Goal: Ask a question

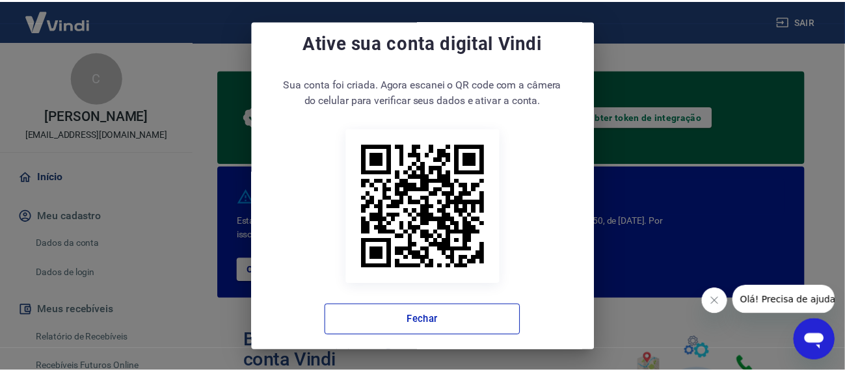
scroll to position [27, 0]
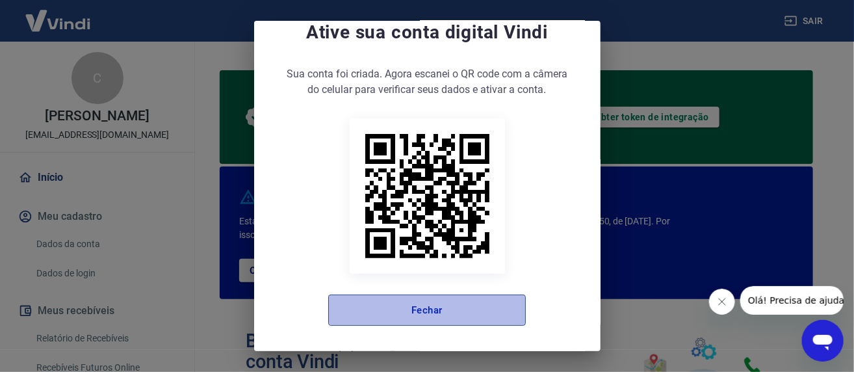
click at [432, 311] on button "Fechar" at bounding box center [427, 310] width 198 height 31
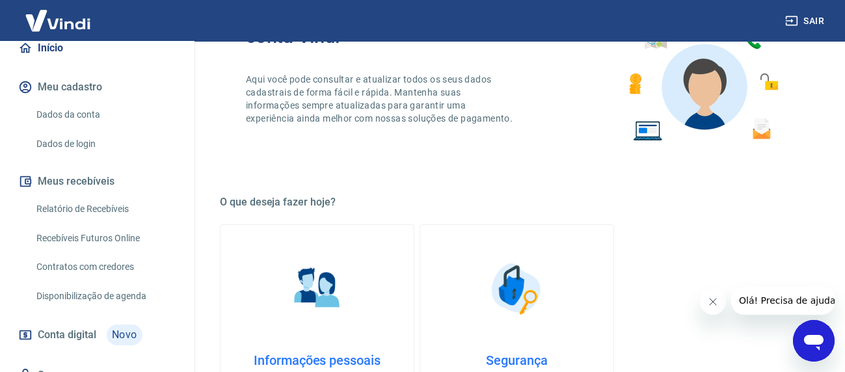
scroll to position [130, 0]
click at [88, 206] on link "Relatório de Recebíveis" at bounding box center [105, 208] width 148 height 27
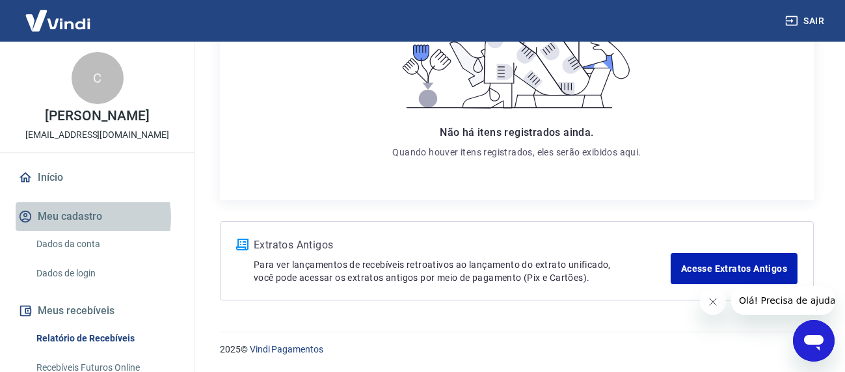
click at [80, 218] on button "Meu cadastro" at bounding box center [97, 216] width 163 height 29
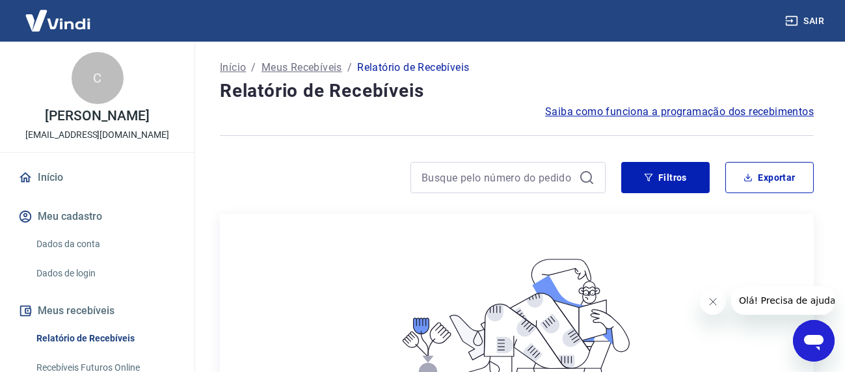
click at [52, 239] on link "Dados da conta" at bounding box center [105, 244] width 148 height 27
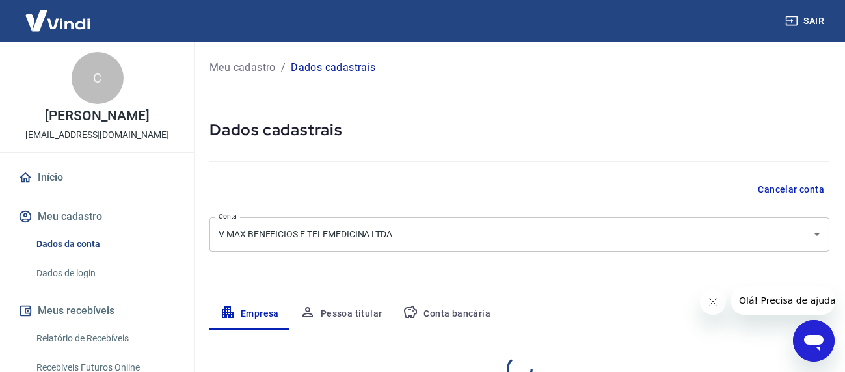
select select "PR"
select select "business"
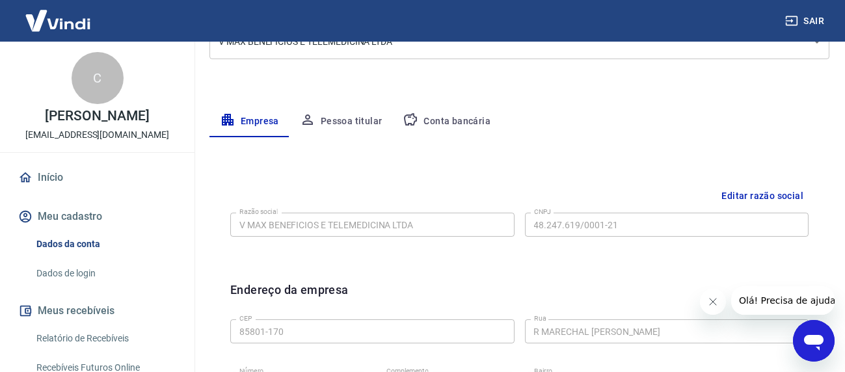
scroll to position [65, 0]
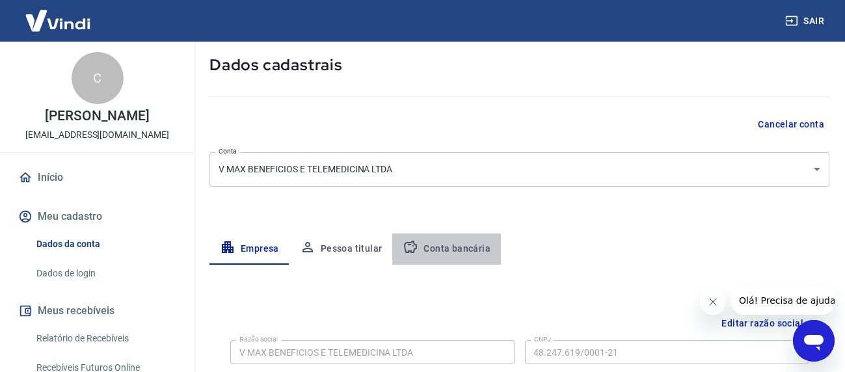
click at [453, 247] on button "Conta bancária" at bounding box center [446, 248] width 109 height 31
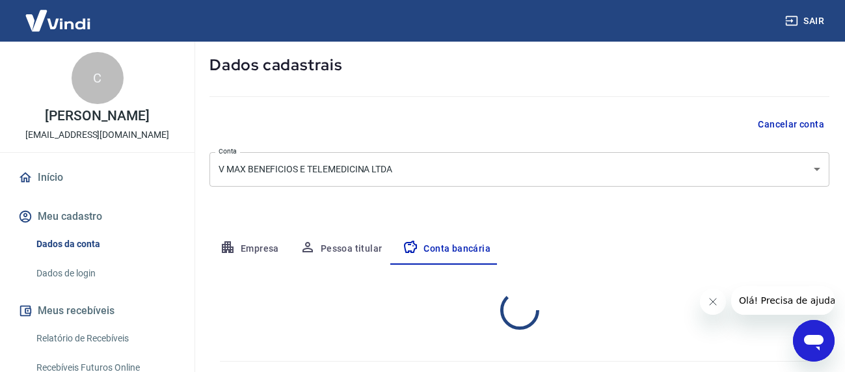
select select "1"
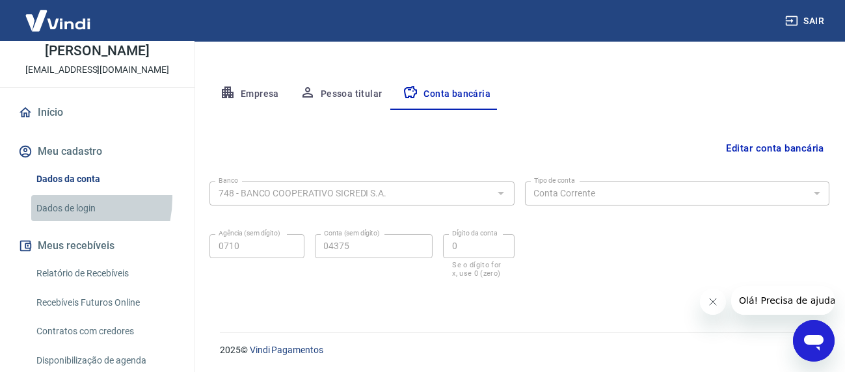
click at [55, 198] on link "Dados de login" at bounding box center [105, 208] width 148 height 27
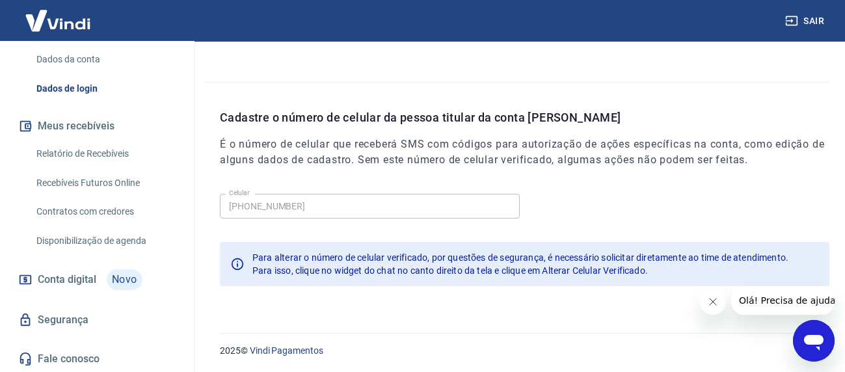
scroll to position [185, 0]
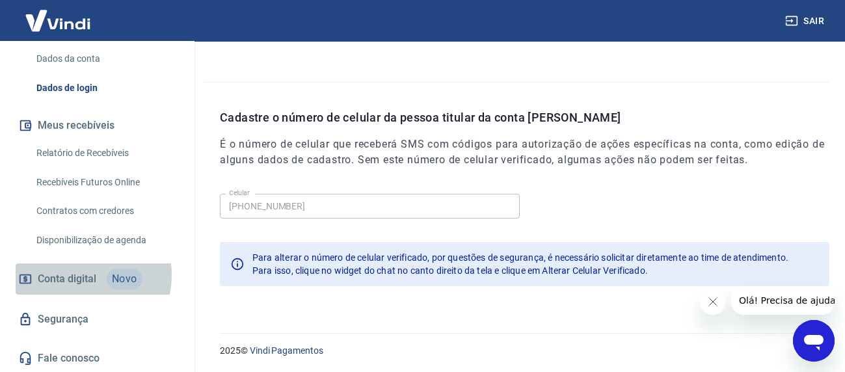
click at [72, 275] on span "Conta digital" at bounding box center [67, 279] width 59 height 18
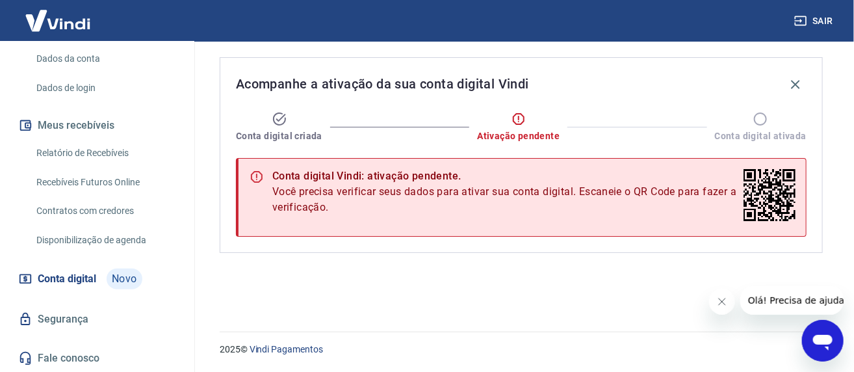
click at [770, 202] on icon at bounding box center [770, 195] width 52 height 52
click at [573, 197] on span "Você precisa verificar seus dados para ativar sua conta digital. Escaneie o QR …" at bounding box center [505, 199] width 466 height 31
click at [722, 301] on icon "Fechar mensagem da empresa" at bounding box center [721, 301] width 10 height 10
click at [260, 177] on icon at bounding box center [257, 177] width 16 height 16
click at [770, 184] on icon at bounding box center [770, 195] width 52 height 52
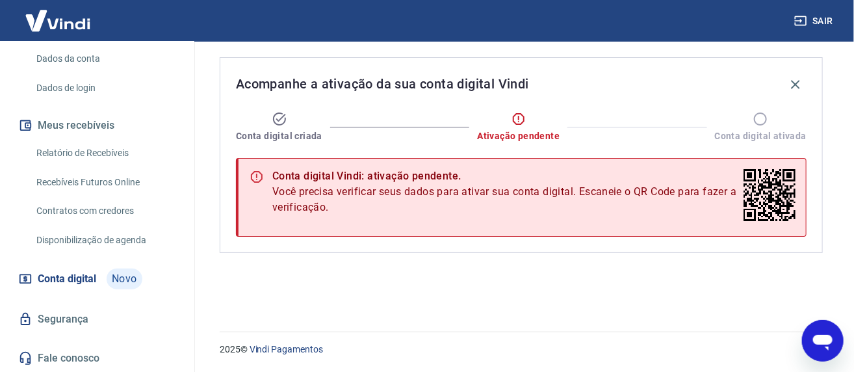
click at [821, 339] on icon "Abrir janela de mensagens" at bounding box center [823, 342] width 20 height 16
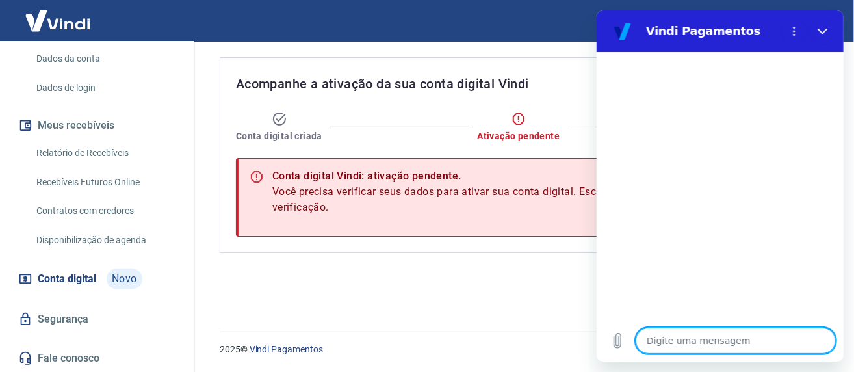
type textarea "A"
type textarea "x"
type textarea "At"
type textarea "x"
type textarea "Ati"
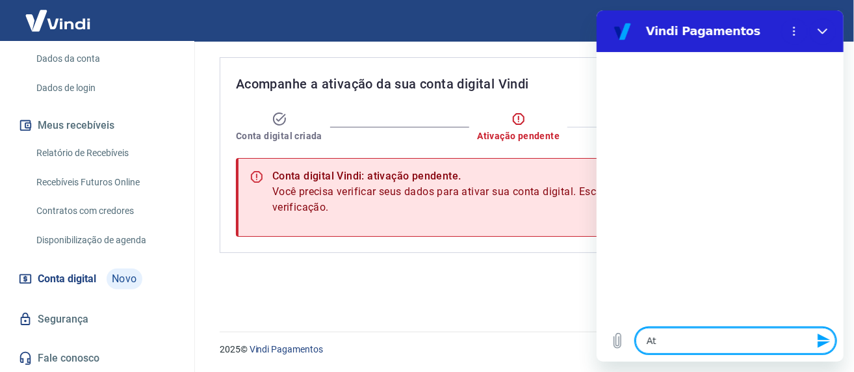
type textarea "x"
type textarea "Ativ"
type textarea "x"
type textarea "Ativa"
type textarea "x"
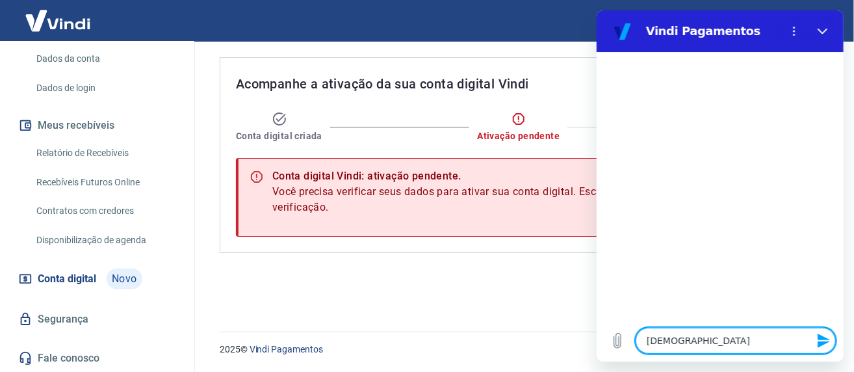
type textarea "Ativaç"
type textarea "x"
type textarea "Ativaçã"
type textarea "x"
type textarea "Ativação"
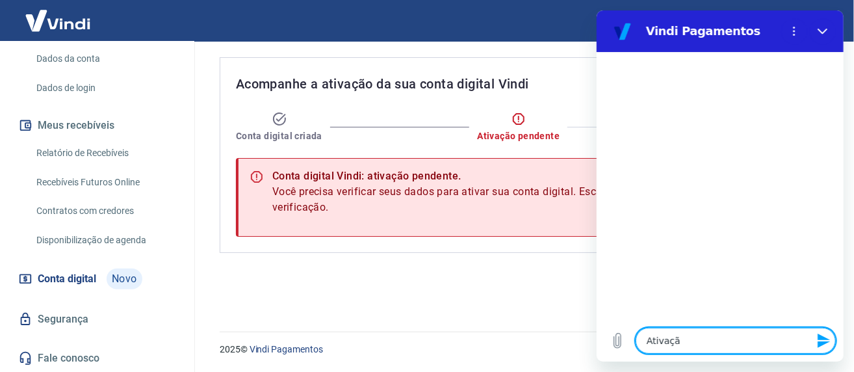
type textarea "x"
type textarea "Ativação"
type textarea "x"
type textarea "Ativação d"
type textarea "x"
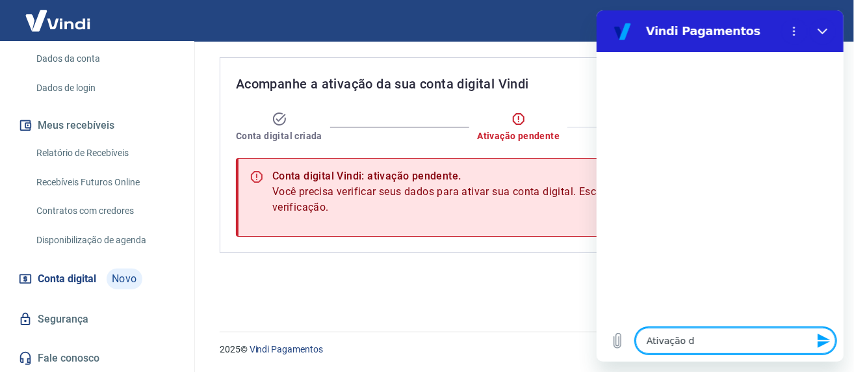
type textarea "Ativação de"
type textarea "x"
type textarea "Ativação de"
type textarea "x"
type textarea "Ativação de c"
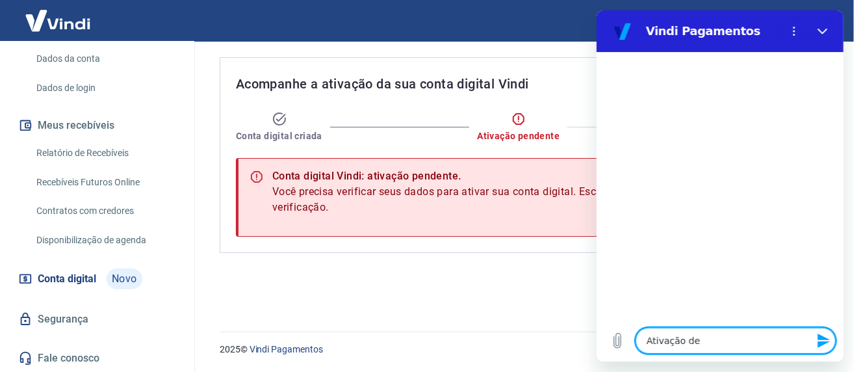
type textarea "x"
type textarea "Ativação de co"
type textarea "x"
type textarea "Ativação de con"
type textarea "x"
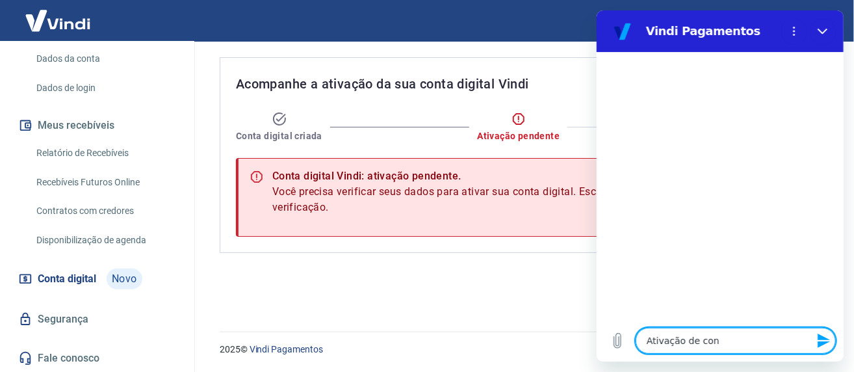
type textarea "Ativação de cont"
type textarea "x"
type textarea "Ativação de conta"
type textarea "x"
type textarea "Ativação de conta"
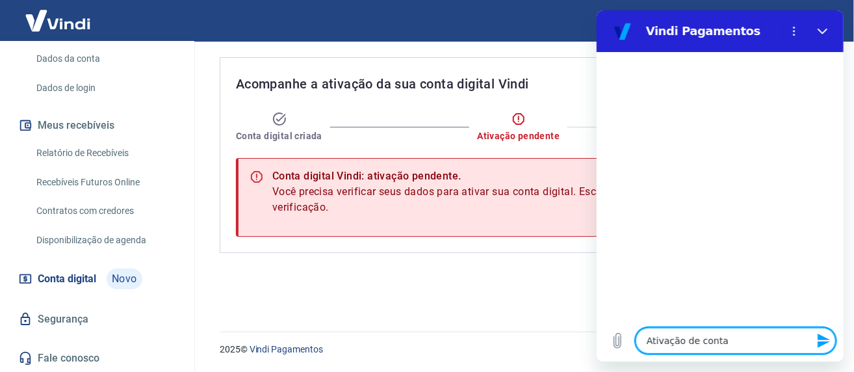
type textarea "x"
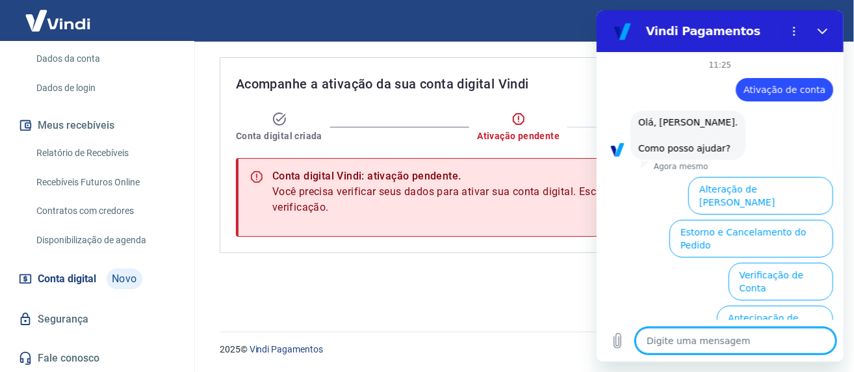
scroll to position [123, 0]
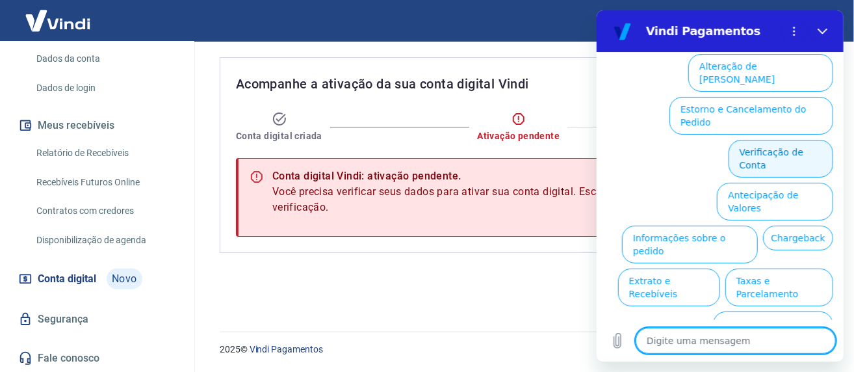
click at [781, 140] on button "Verificação de Conta" at bounding box center [780, 159] width 105 height 38
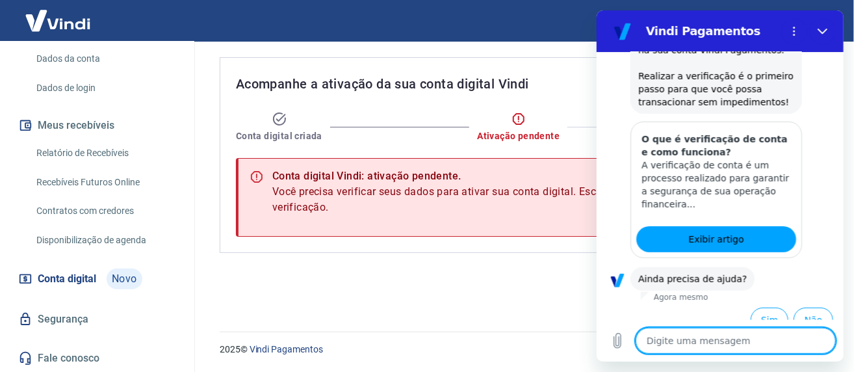
scroll to position [252, 0]
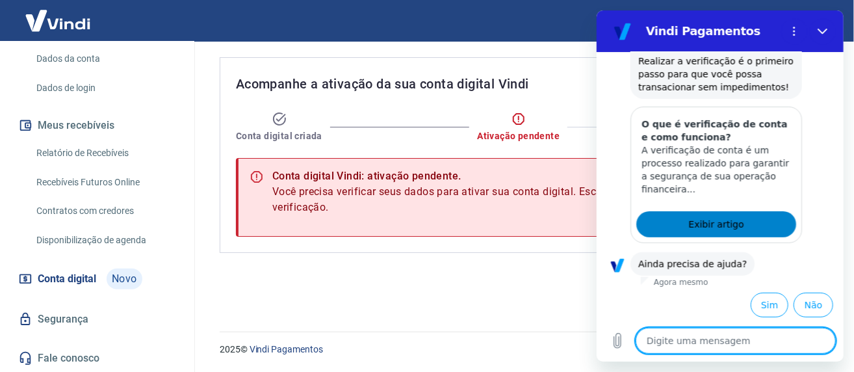
click at [715, 222] on span "Exibir artigo" at bounding box center [715, 225] width 55 height 16
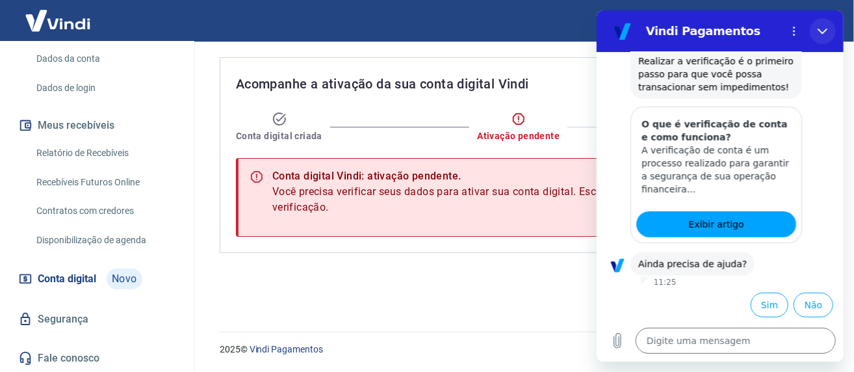
click at [824, 23] on button "Fechar" at bounding box center [822, 31] width 26 height 26
type textarea "x"
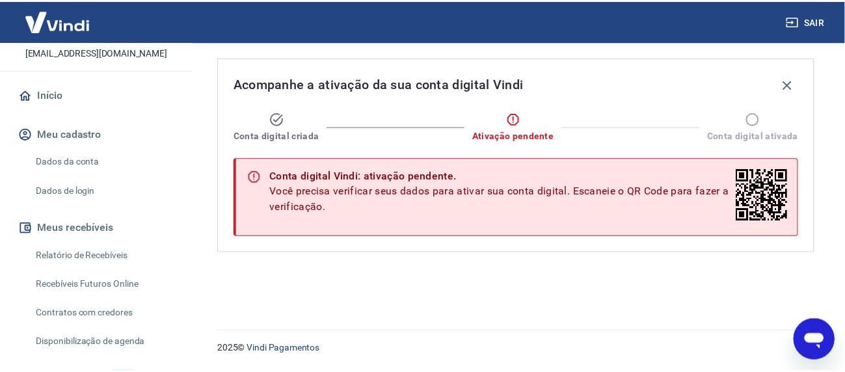
scroll to position [0, 0]
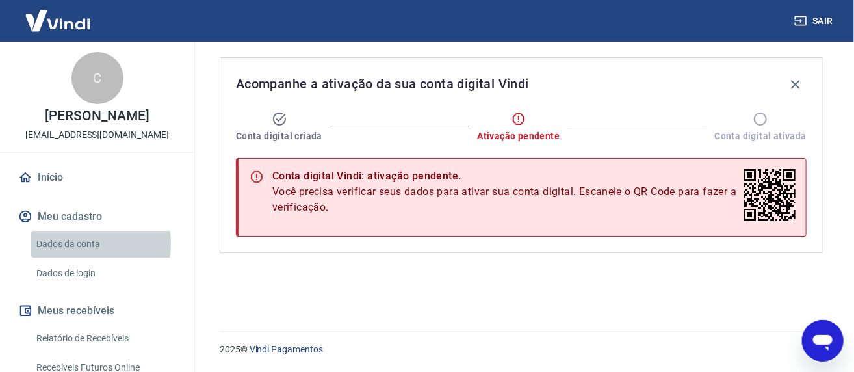
click at [87, 244] on link "Dados da conta" at bounding box center [105, 244] width 148 height 27
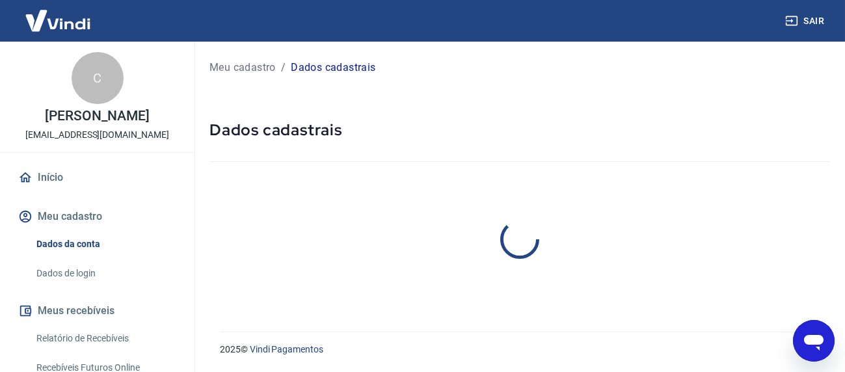
select select "PR"
select select "business"
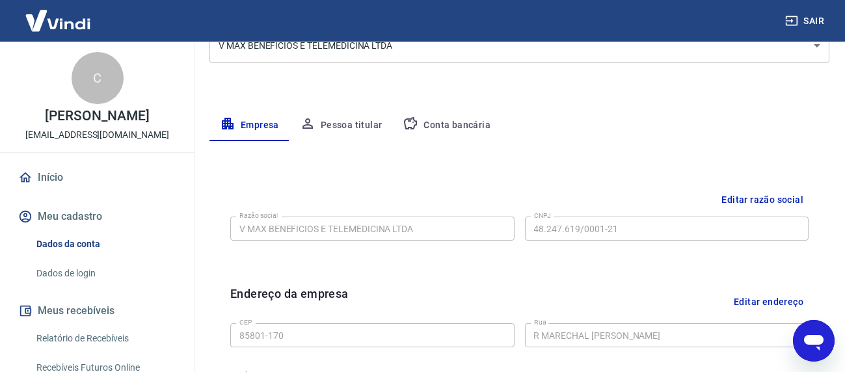
scroll to position [195, 0]
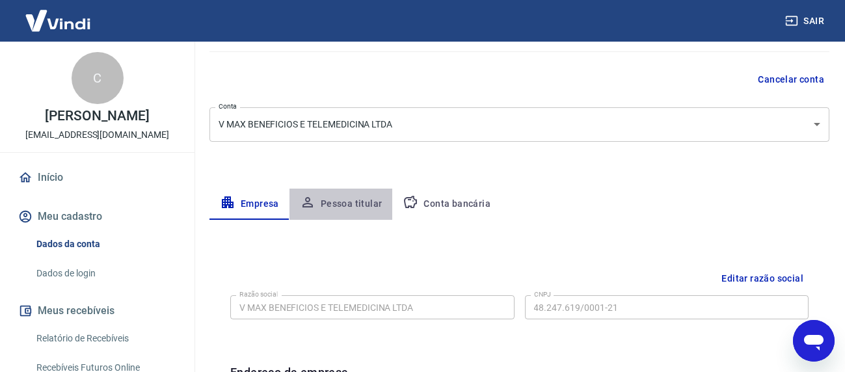
click at [354, 204] on button "Pessoa titular" at bounding box center [340, 204] width 103 height 31
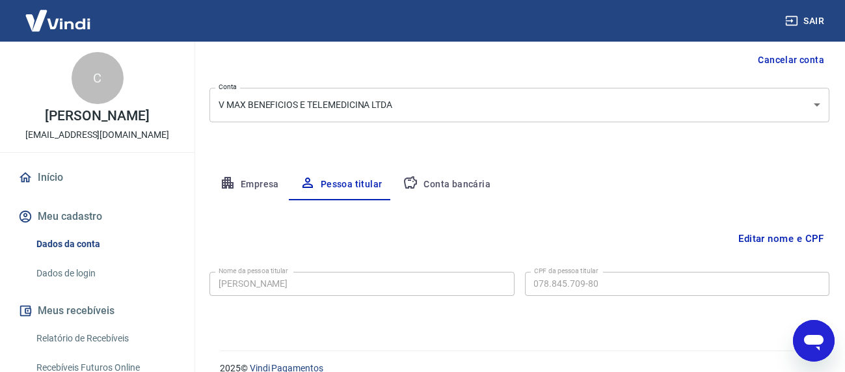
scroll to position [147, 0]
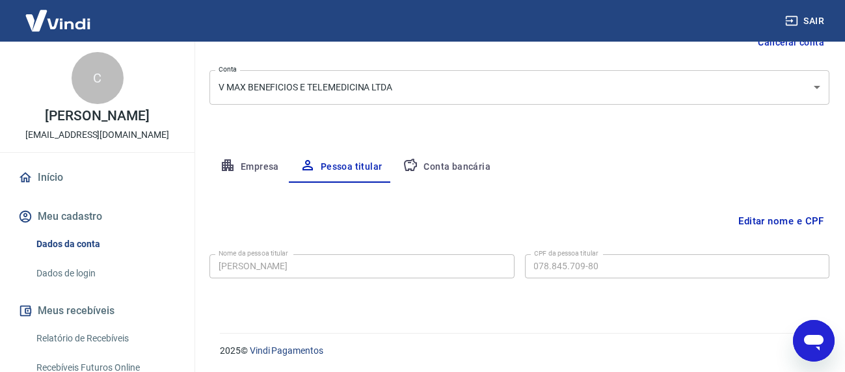
click at [446, 160] on button "Conta bancária" at bounding box center [446, 166] width 109 height 31
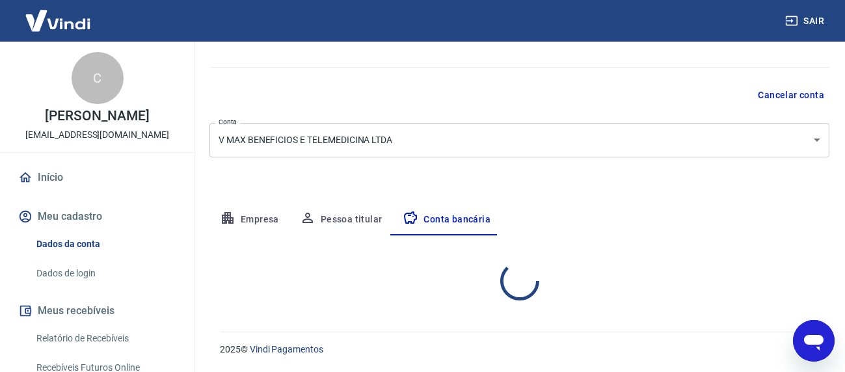
select select "1"
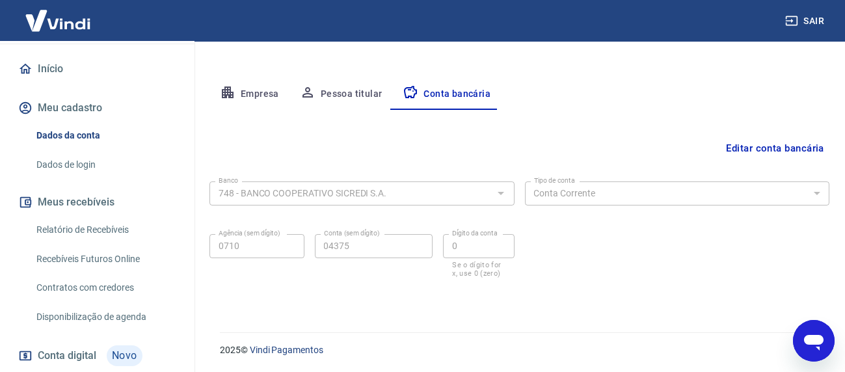
scroll to position [55, 0]
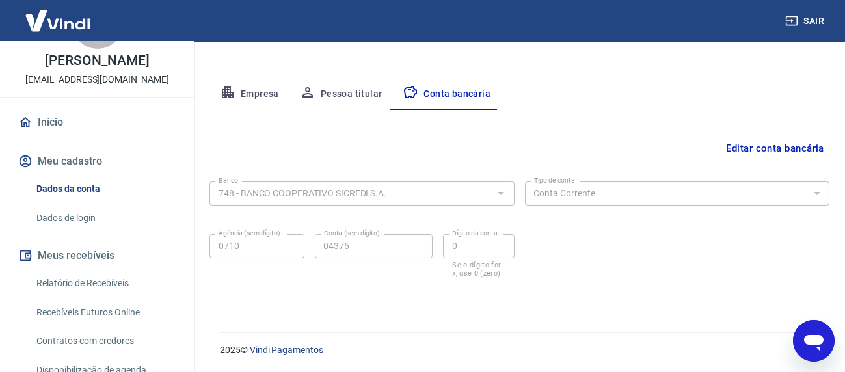
click at [76, 156] on button "Meu cadastro" at bounding box center [97, 161] width 163 height 29
click at [747, 146] on button "Editar conta bancária" at bounding box center [774, 148] width 109 height 25
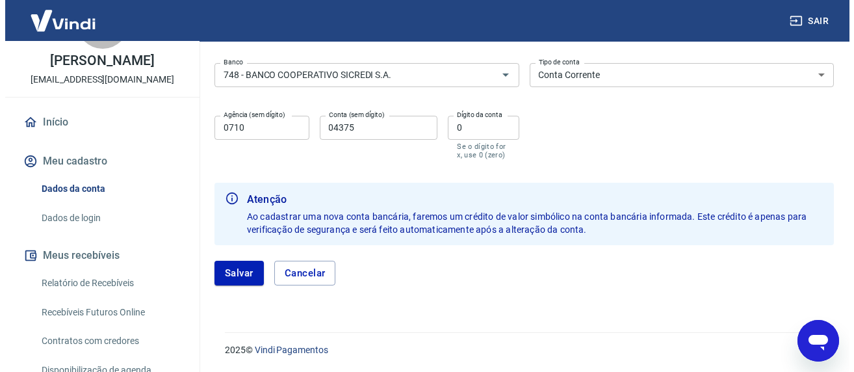
scroll to position [0, 0]
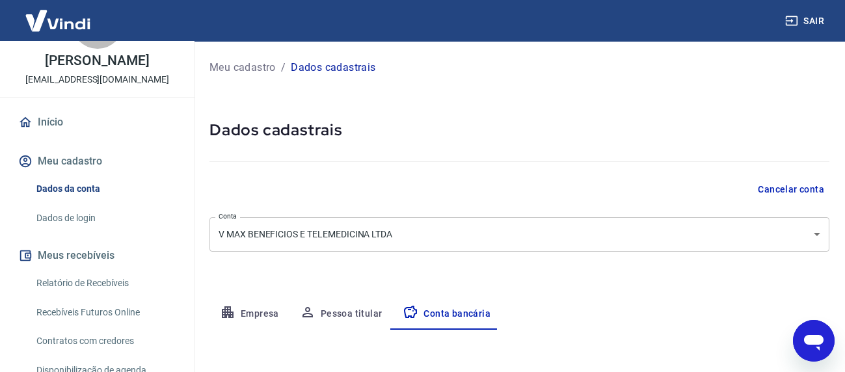
click at [815, 349] on icon "Abrir janela de mensagens" at bounding box center [812, 339] width 23 height 23
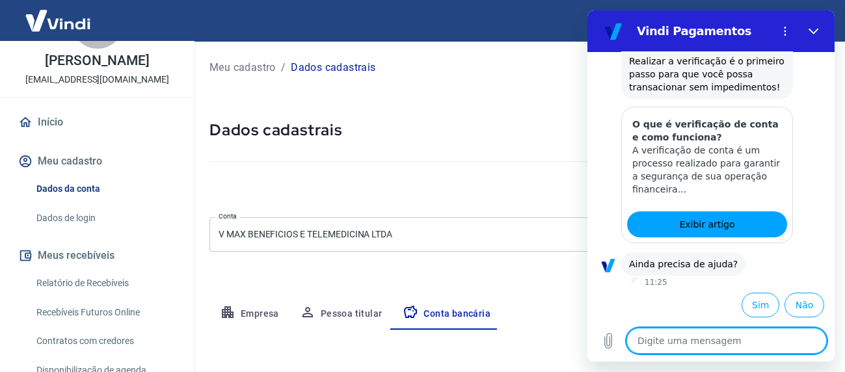
click at [678, 339] on textarea at bounding box center [725, 341] width 200 height 26
click at [812, 23] on button "Fechar" at bounding box center [813, 31] width 26 height 26
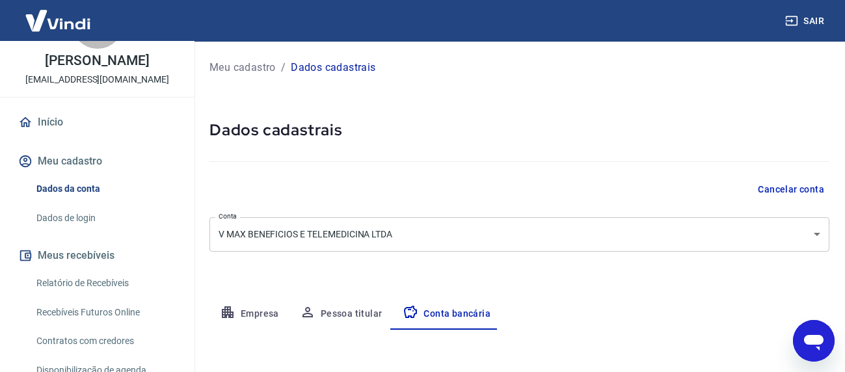
click at [68, 181] on link "Dados da conta" at bounding box center [105, 189] width 148 height 27
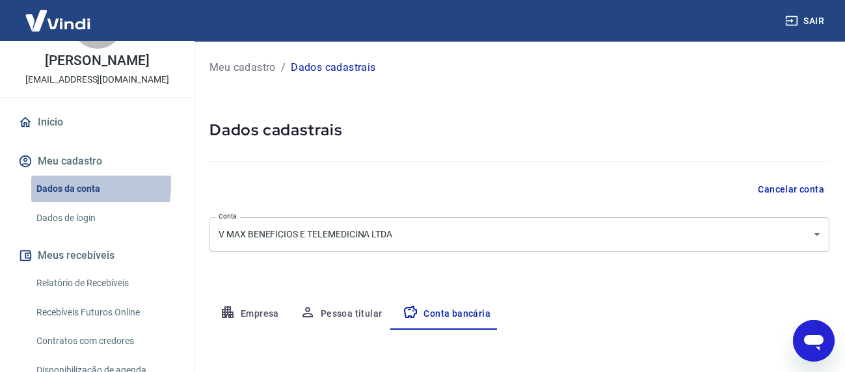
click at [52, 184] on link "Dados da conta" at bounding box center [105, 189] width 148 height 27
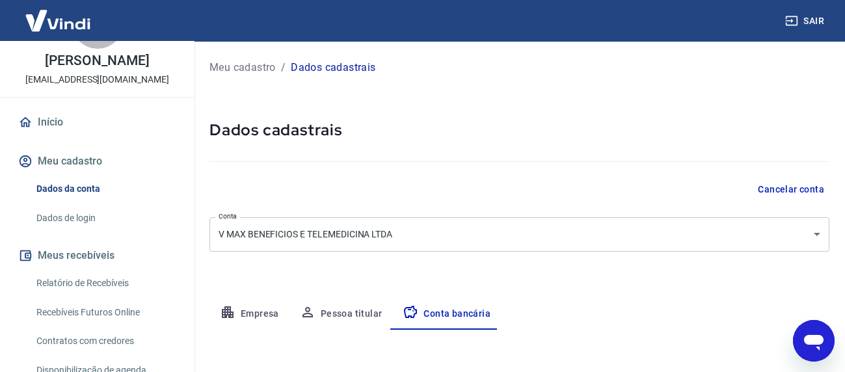
click at [57, 155] on button "Meu cadastro" at bounding box center [97, 161] width 163 height 29
click at [52, 24] on img at bounding box center [58, 21] width 85 height 40
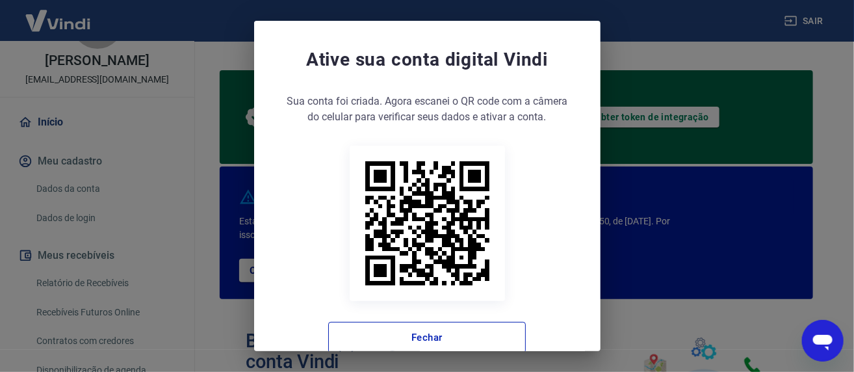
click at [831, 347] on icon "Abrir janela de mensagens" at bounding box center [822, 339] width 23 height 23
type textarea "x"
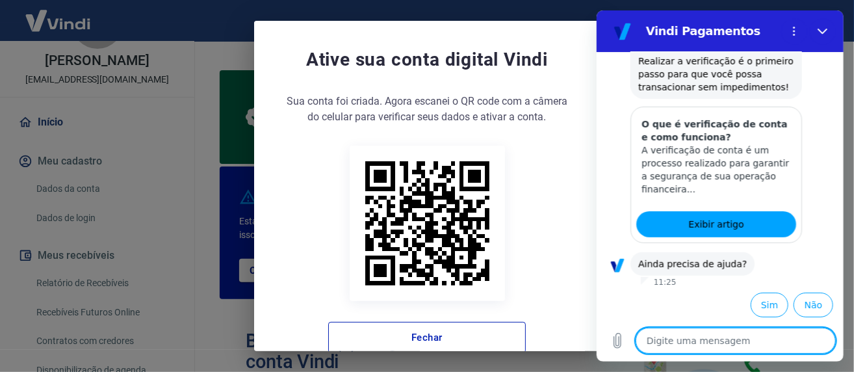
type textarea "c"
type textarea "x"
type textarea "co"
type textarea "x"
type textarea "con"
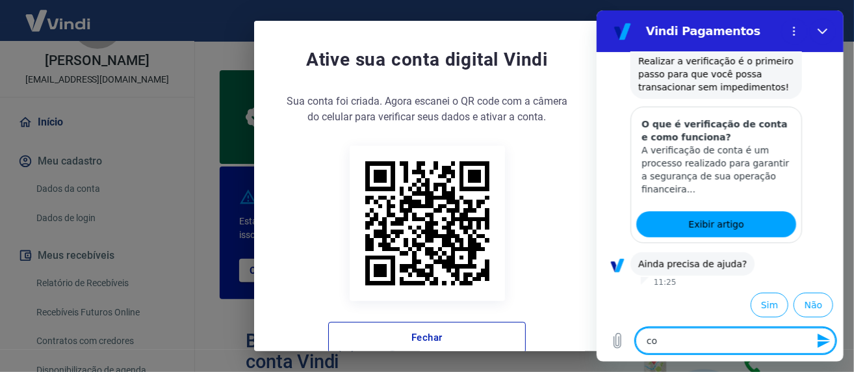
type textarea "x"
type textarea "cont"
type textarea "x"
type textarea "conta"
type textarea "x"
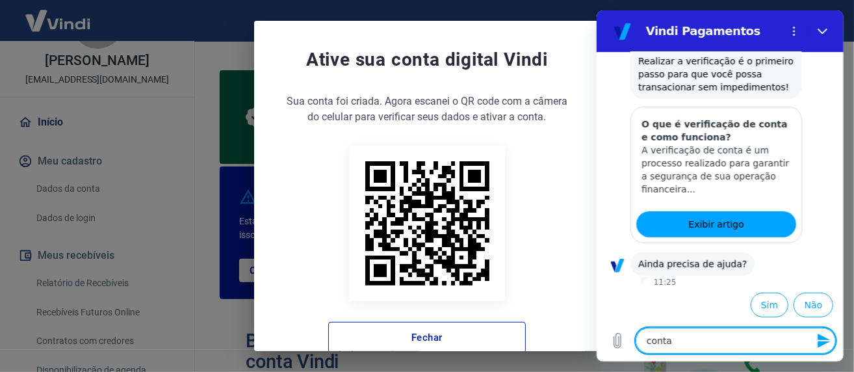
type textarea "conta"
type textarea "x"
type textarea "conta d"
type textarea "x"
type textarea "conta di"
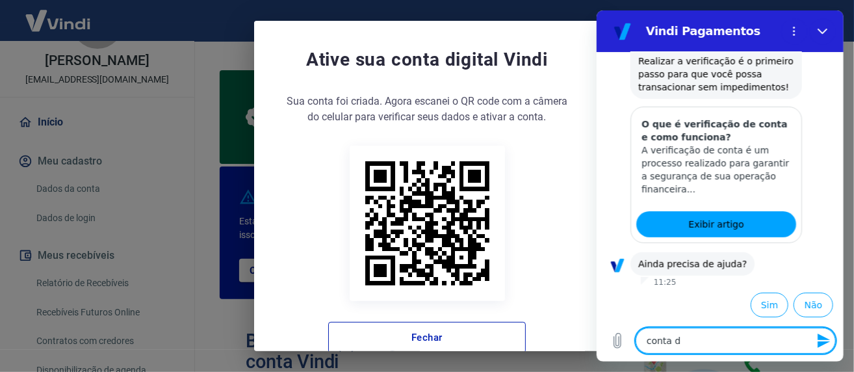
type textarea "x"
type textarea "conta dig"
type textarea "x"
type textarea "conta digi"
type textarea "x"
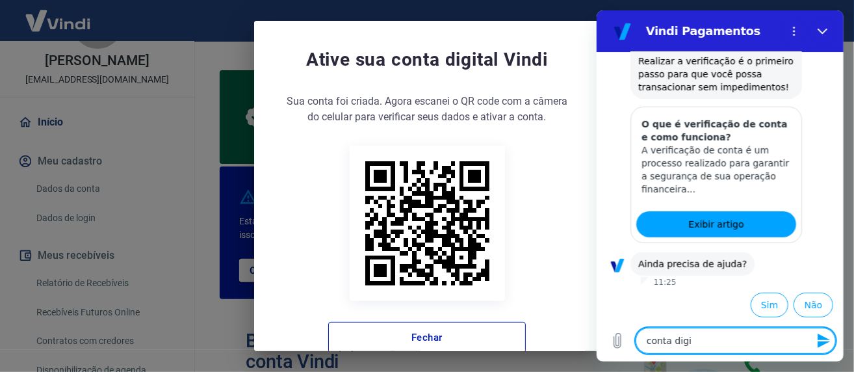
type textarea "conta digit"
type textarea "x"
type textarea "conta digita"
type textarea "x"
type textarea "conta digital"
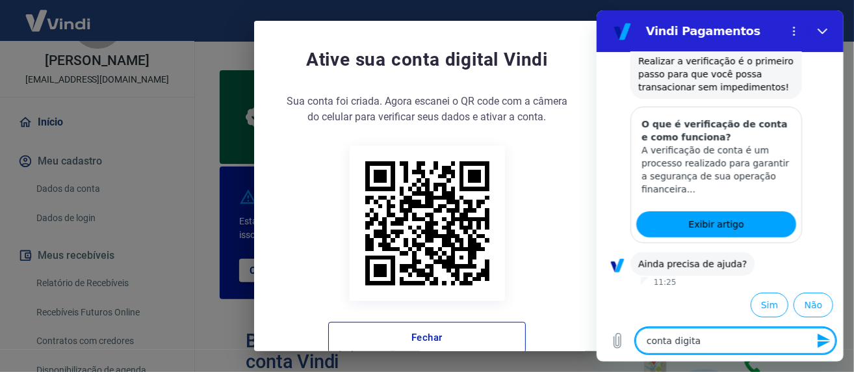
type textarea "x"
type textarea "conta digital"
type textarea "x"
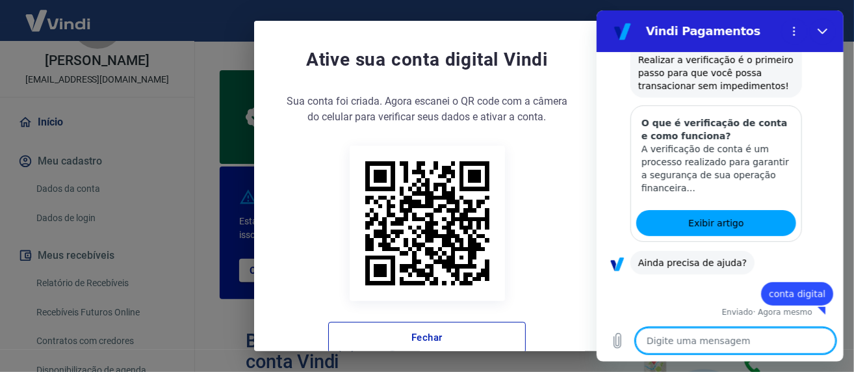
type textarea "x"
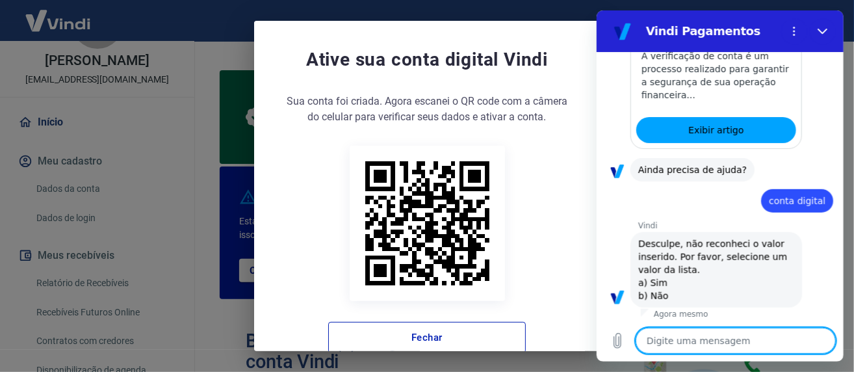
scroll to position [348, 0]
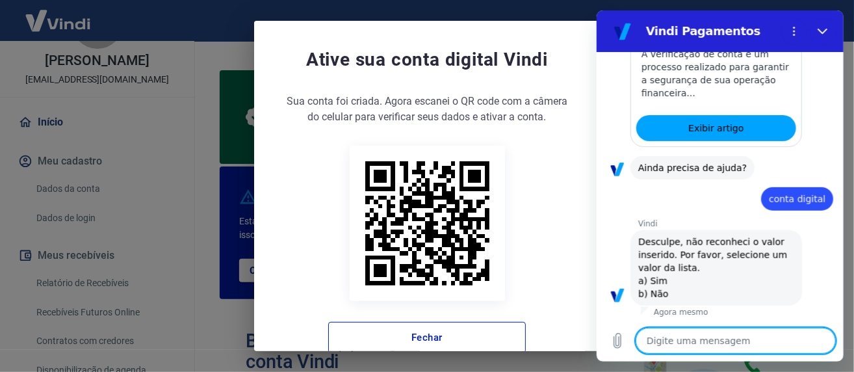
type textarea "a"
type textarea "x"
type textarea "e"
type textarea "x"
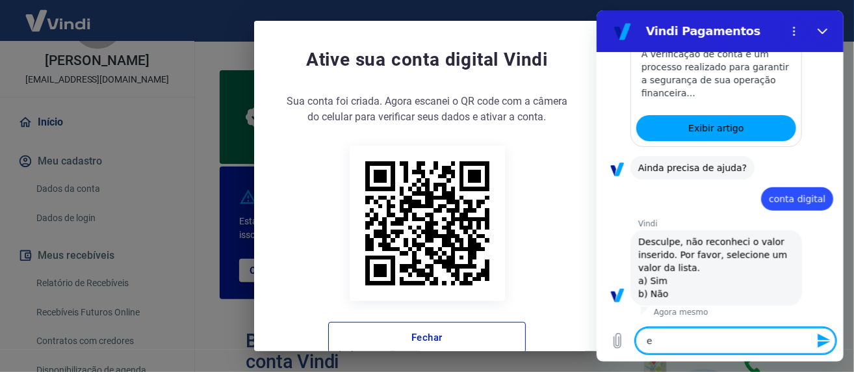
type textarea "es"
type textarea "x"
type textarea "esp"
type textarea "x"
type textarea "espe"
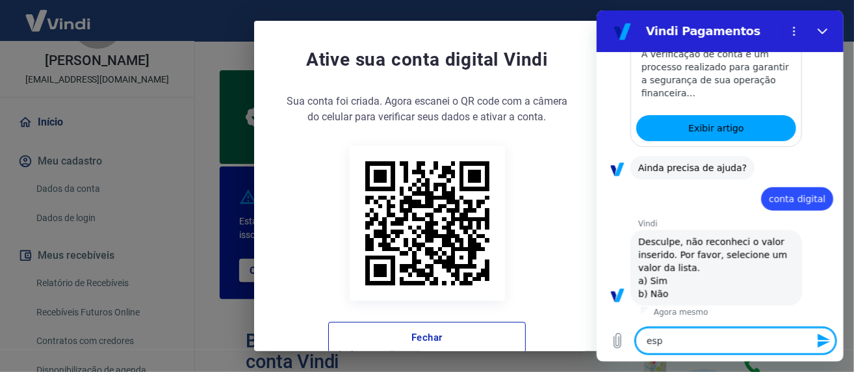
type textarea "x"
type textarea "espec"
type textarea "x"
type textarea "especi"
type textarea "x"
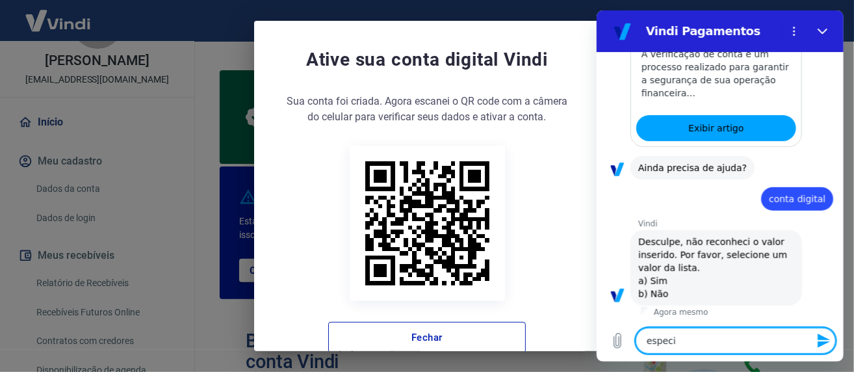
type textarea "especil"
type textarea "x"
type textarea "especili"
type textarea "x"
type textarea "especil"
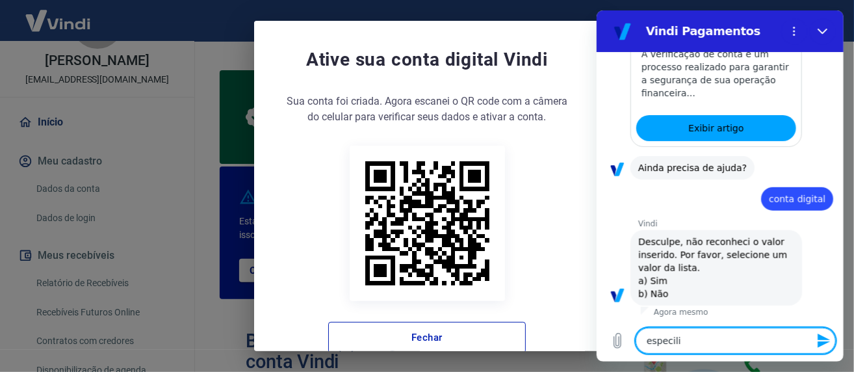
type textarea "x"
type textarea "especi"
type textarea "x"
type textarea "especia"
type textarea "x"
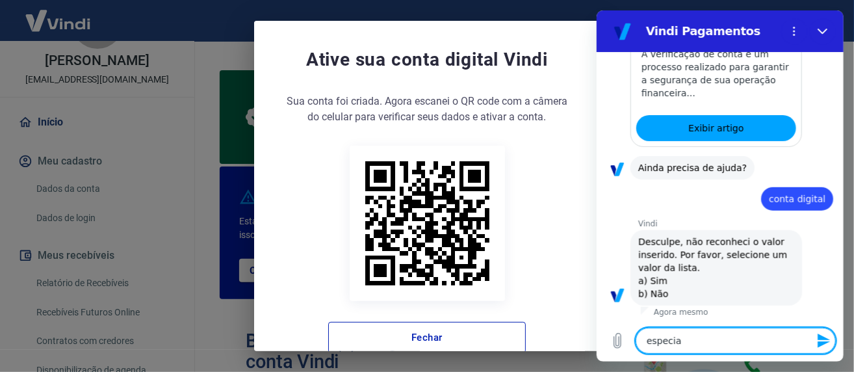
type textarea "especial"
type textarea "x"
type textarea "especiali"
type textarea "x"
type textarea "especialis"
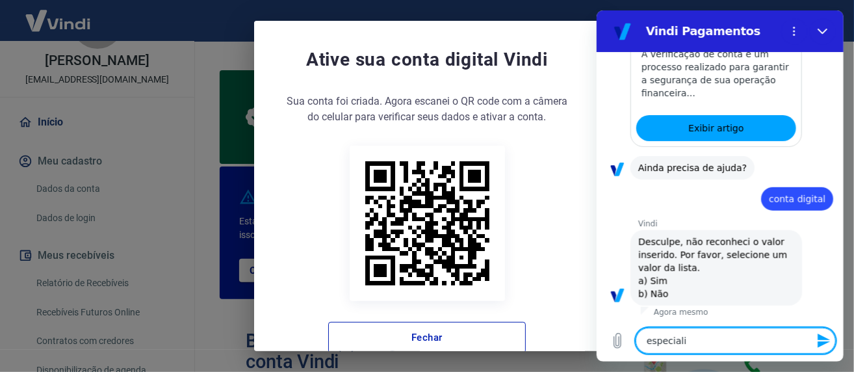
type textarea "x"
type textarea "especialist"
type textarea "x"
type textarea "especialista"
type textarea "x"
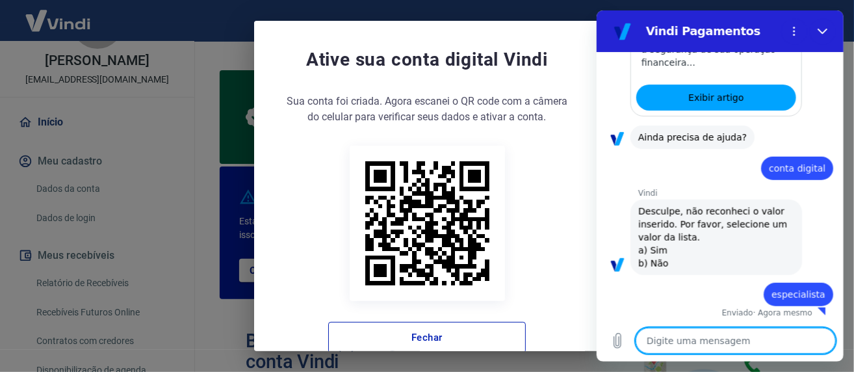
type textarea "x"
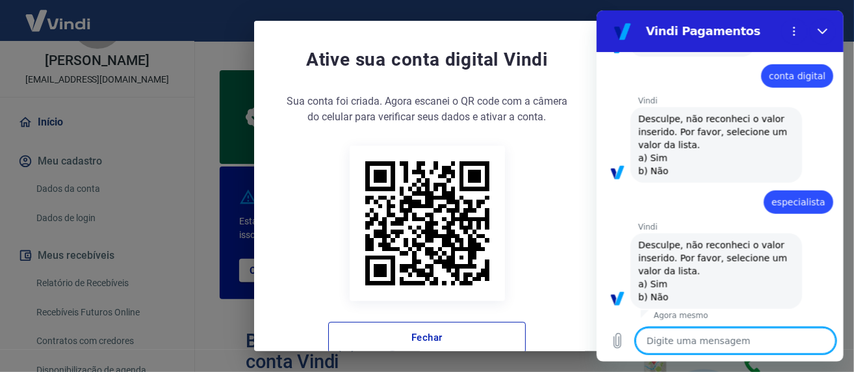
scroll to position [474, 0]
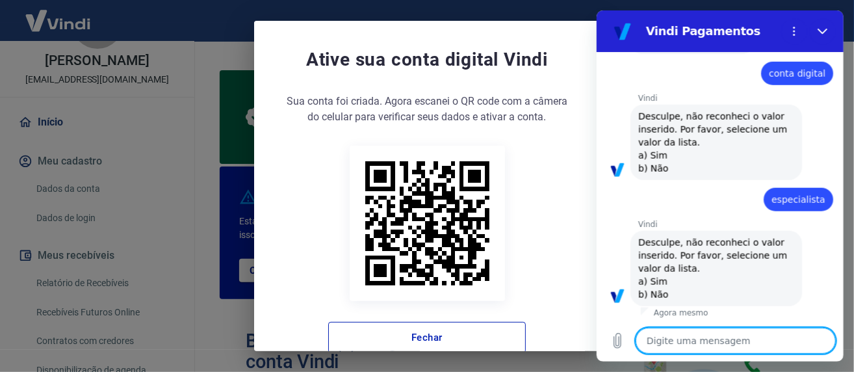
type textarea "a"
type textarea "x"
type textarea "at"
type textarea "x"
type textarea "ate"
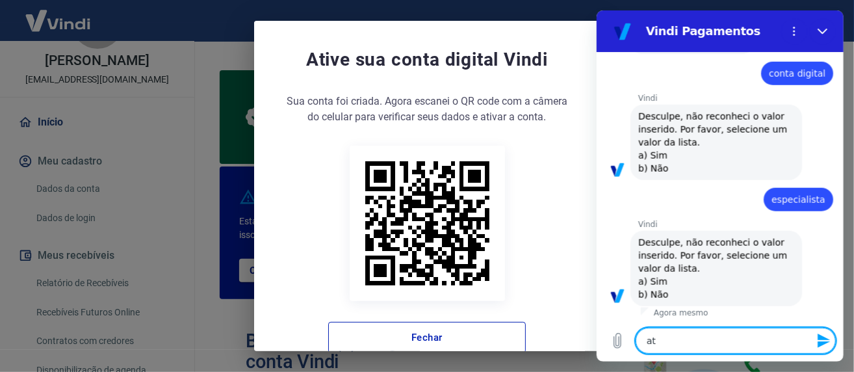
type textarea "x"
type textarea "aten"
type textarea "x"
type textarea "ate"
type textarea "x"
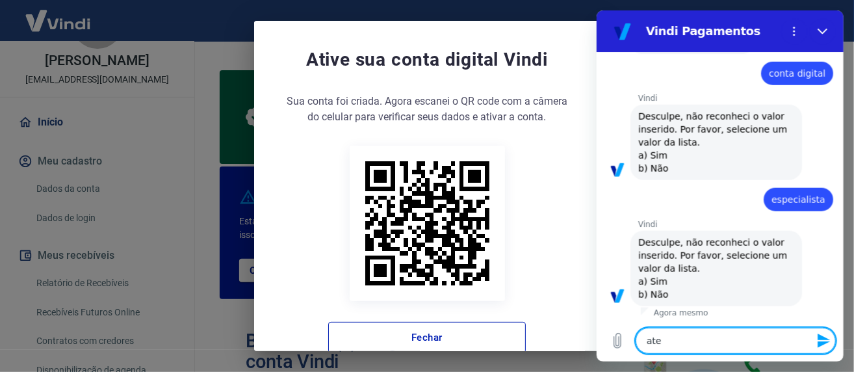
type textarea "at"
type textarea "x"
type textarea "a"
type textarea "x"
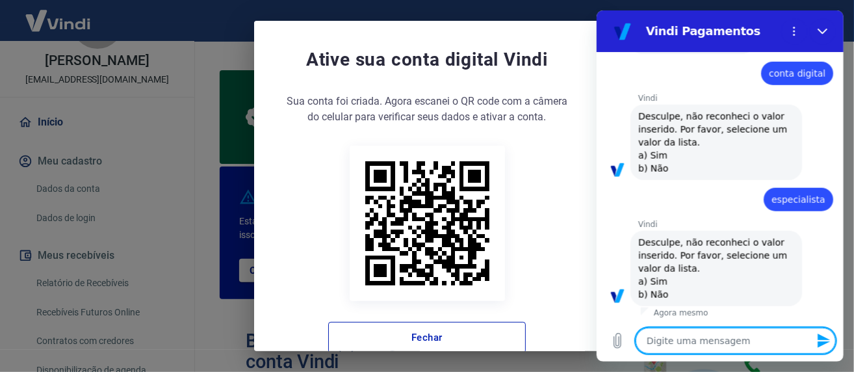
type textarea "e"
type textarea "x"
type textarea "es"
type textarea "x"
type textarea "esp"
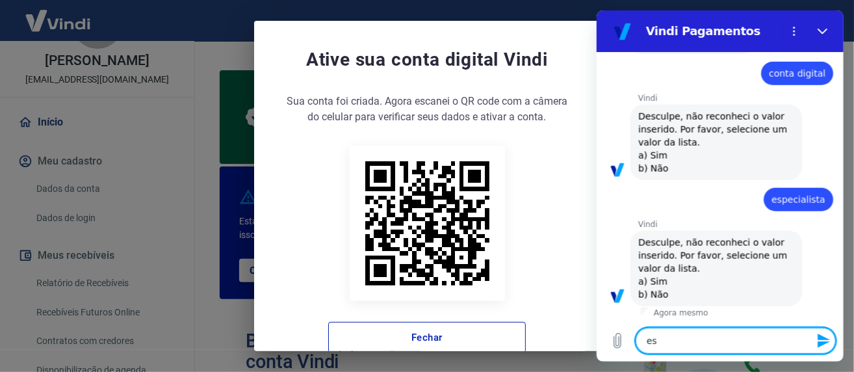
type textarea "x"
type textarea "espe"
type textarea "x"
type textarea "espec"
type textarea "x"
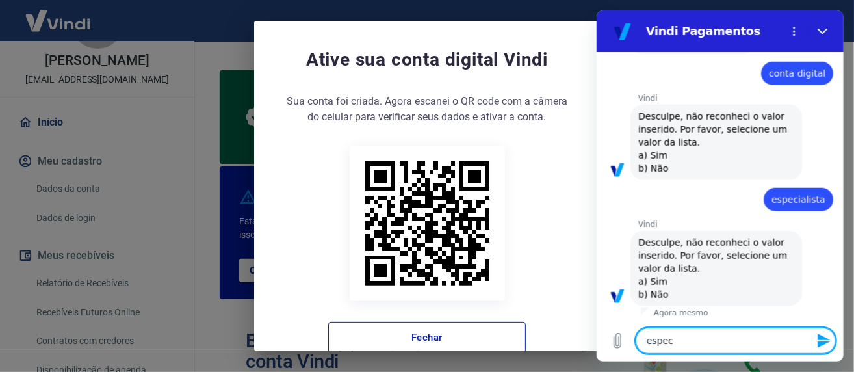
type textarea "especi"
type textarea "x"
type textarea "especia"
type textarea "x"
type textarea "especial"
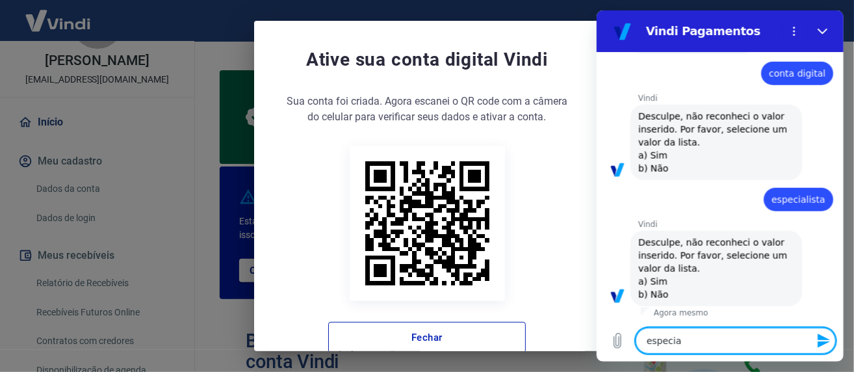
type textarea "x"
type textarea "especiali"
type textarea "x"
type textarea "especialis"
type textarea "x"
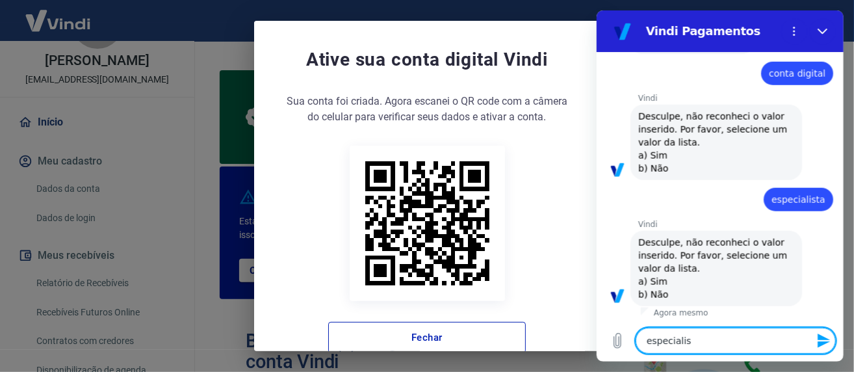
type textarea "especialisa"
type textarea "x"
type textarea "especialisat"
type textarea "x"
type textarea "especialisata"
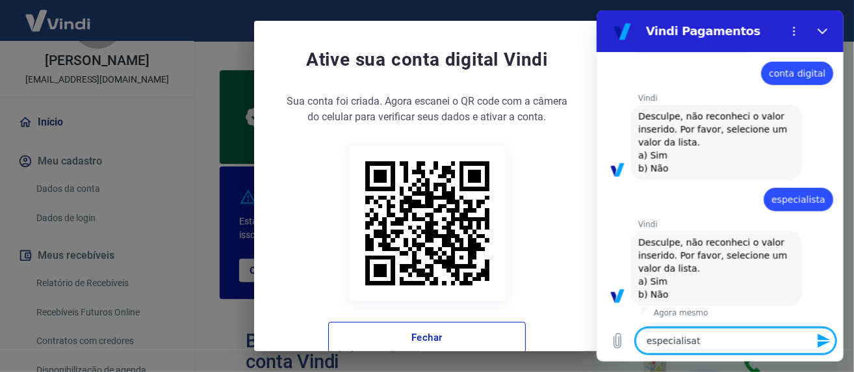
type textarea "x"
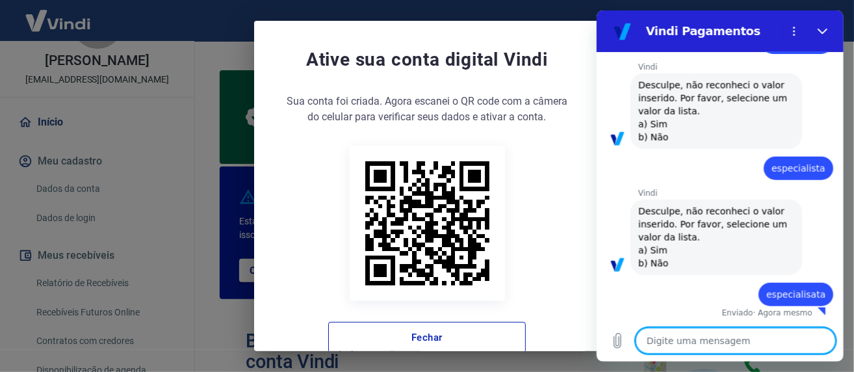
type textarea "x"
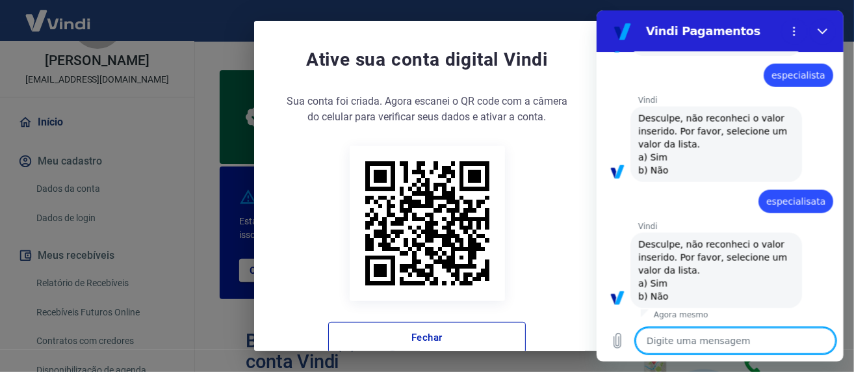
scroll to position [601, 0]
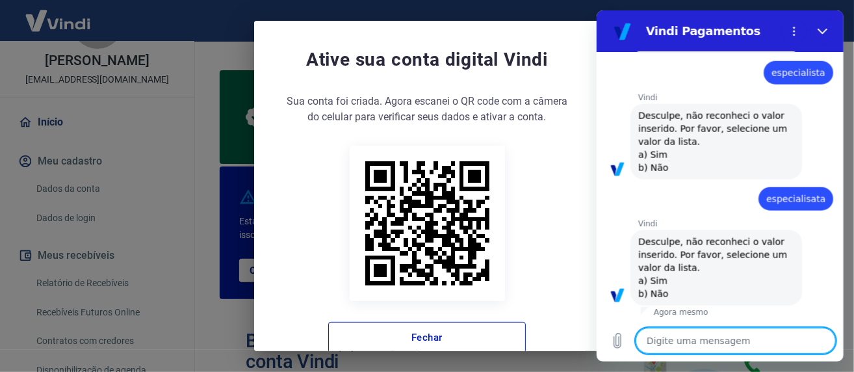
type textarea "e"
type textarea "x"
type textarea "es"
type textarea "x"
type textarea "esp"
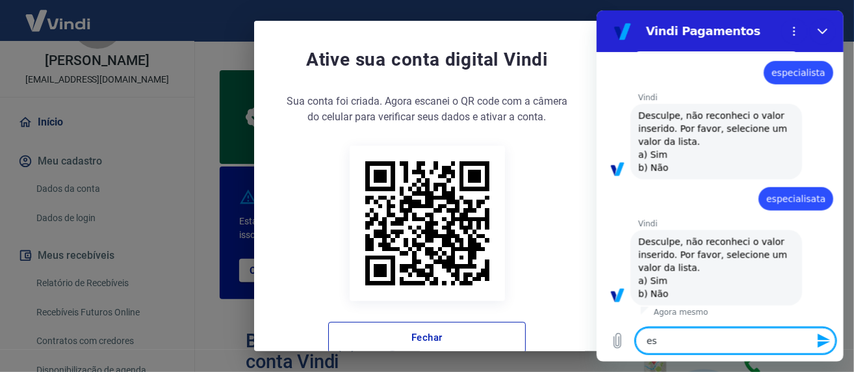
type textarea "x"
type textarea "espe"
type textarea "x"
type textarea "espec"
type textarea "x"
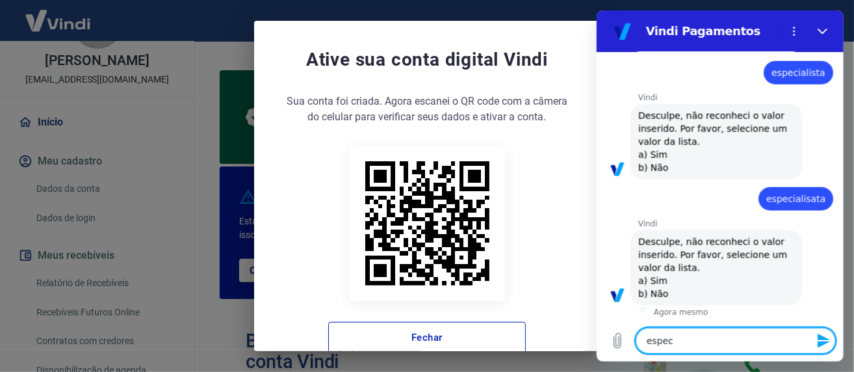
type textarea "especi"
type textarea "x"
type textarea "especia"
type textarea "x"
type textarea "especial"
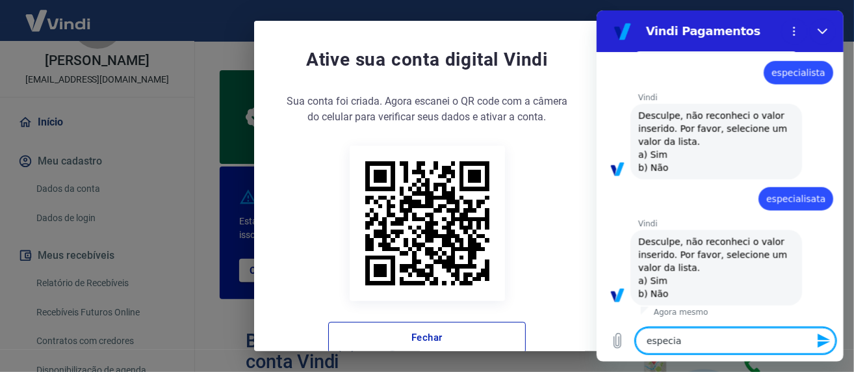
type textarea "x"
type textarea "especiali"
type textarea "x"
type textarea "especialis"
type textarea "x"
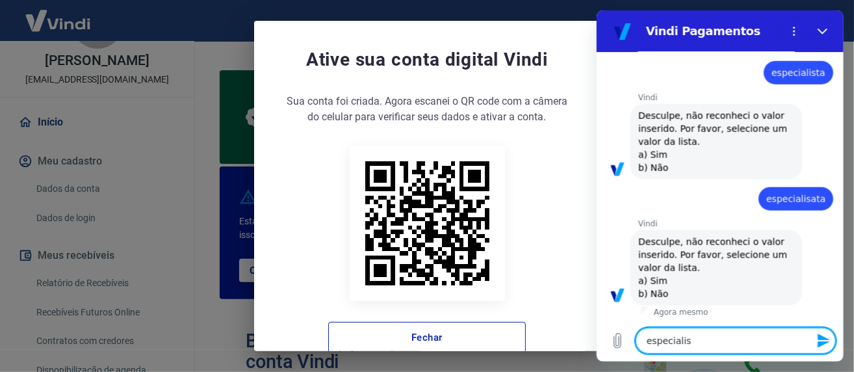
type textarea "especialisa"
type textarea "x"
type textarea "especialisat"
type textarea "x"
type textarea "especialisata"
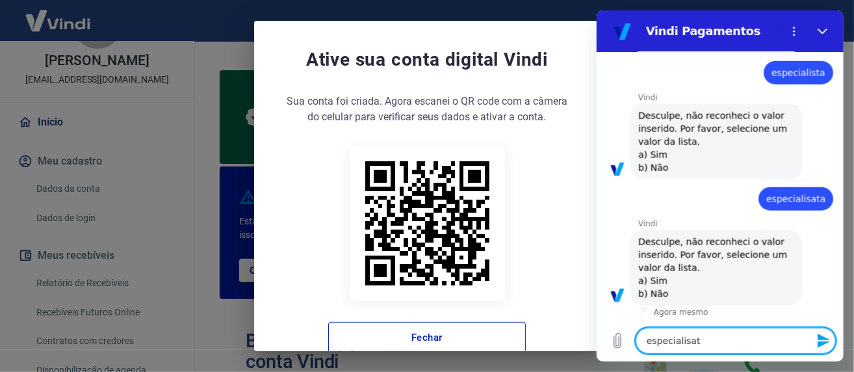
type textarea "x"
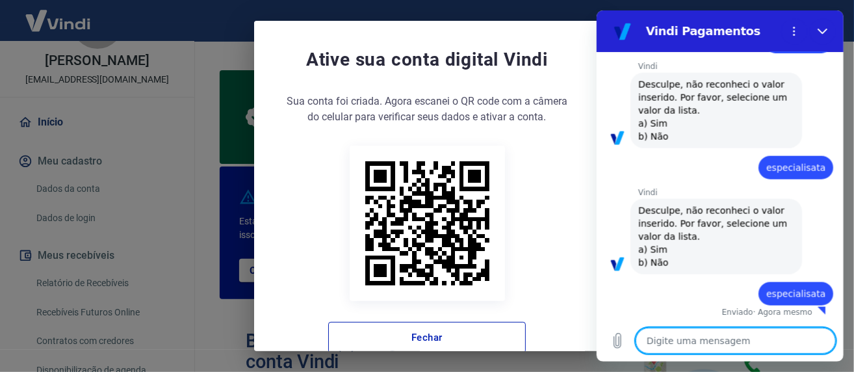
type textarea "x"
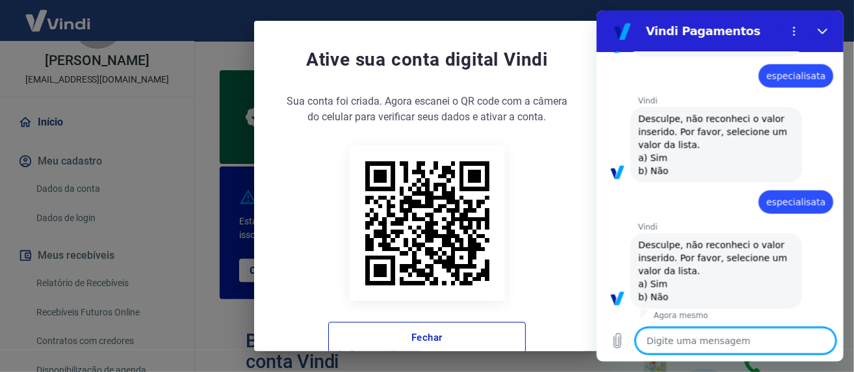
scroll to position [727, 0]
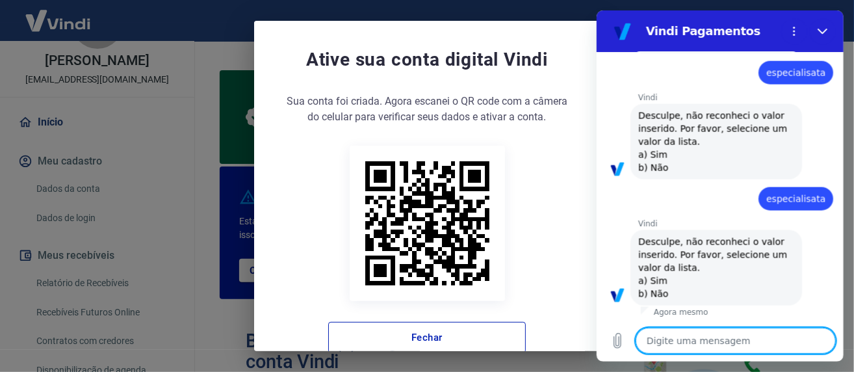
type textarea "e"
type textarea "x"
type textarea "es"
type textarea "x"
type textarea "esp"
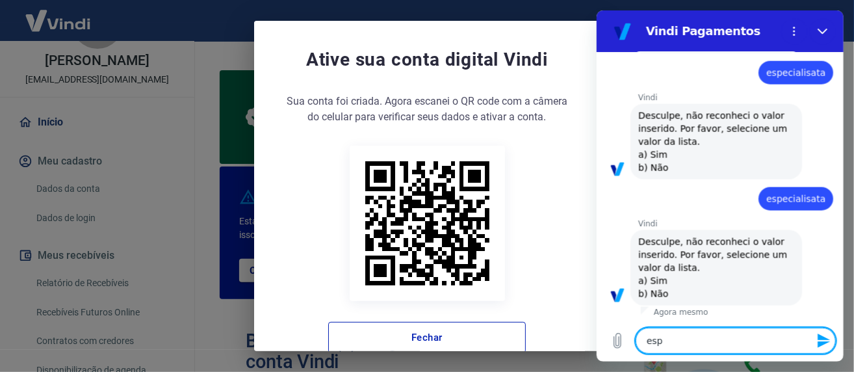
type textarea "x"
type textarea "espe"
type textarea "x"
type textarea "espec"
type textarea "x"
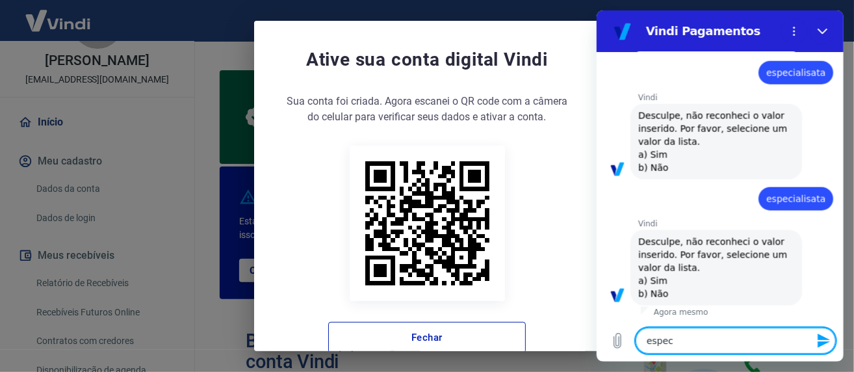
type textarea "especa"
type textarea "x"
type textarea "espec"
type textarea "x"
type textarea "especi"
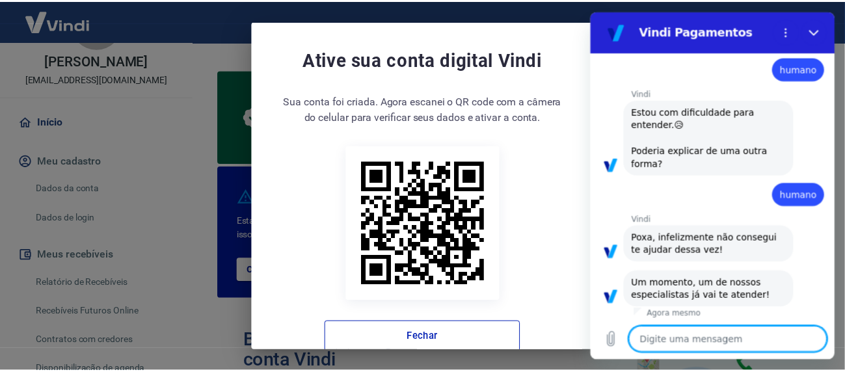
scroll to position [1237, 0]
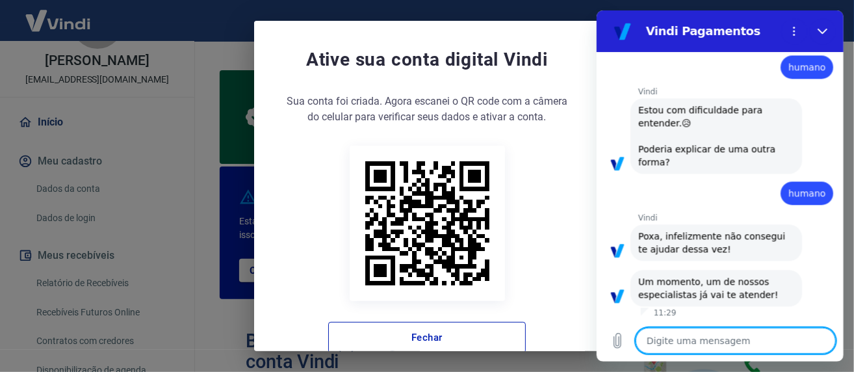
click at [674, 343] on textarea at bounding box center [735, 341] width 200 height 26
click at [821, 33] on icon "Fechar" at bounding box center [822, 32] width 10 height 6
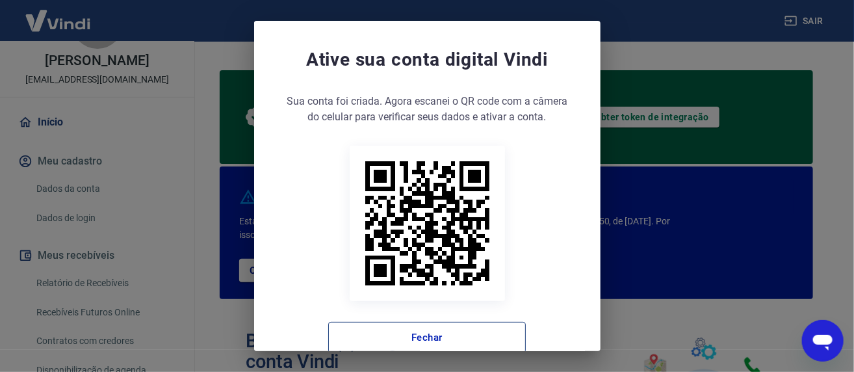
click at [411, 337] on button "Fechar" at bounding box center [427, 337] width 198 height 31
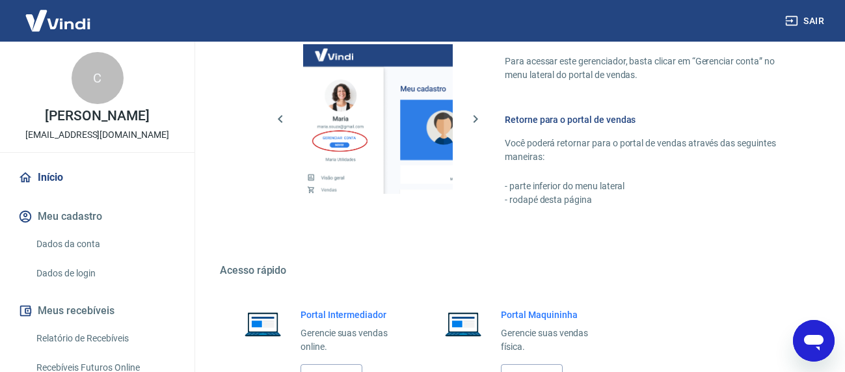
scroll to position [925, 0]
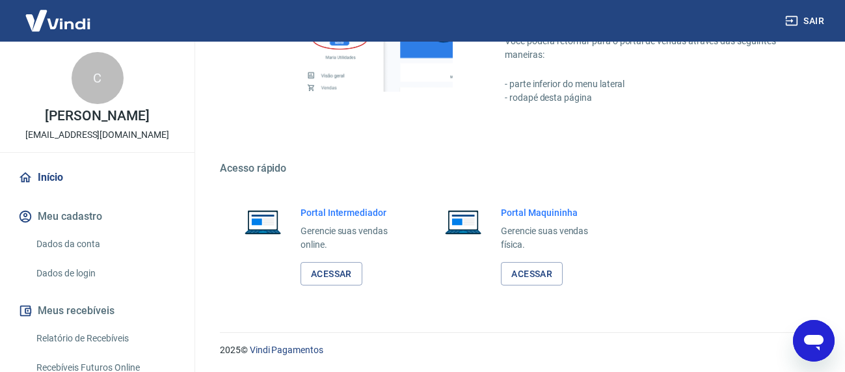
click at [806, 345] on icon "Abrir janela de mensagens" at bounding box center [812, 339] width 23 height 23
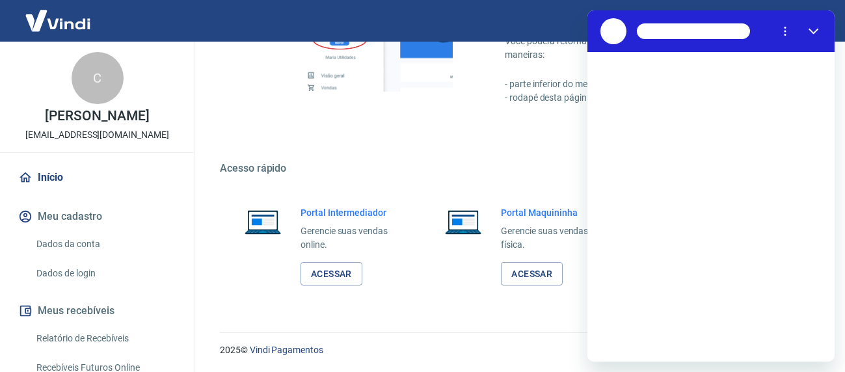
scroll to position [0, 0]
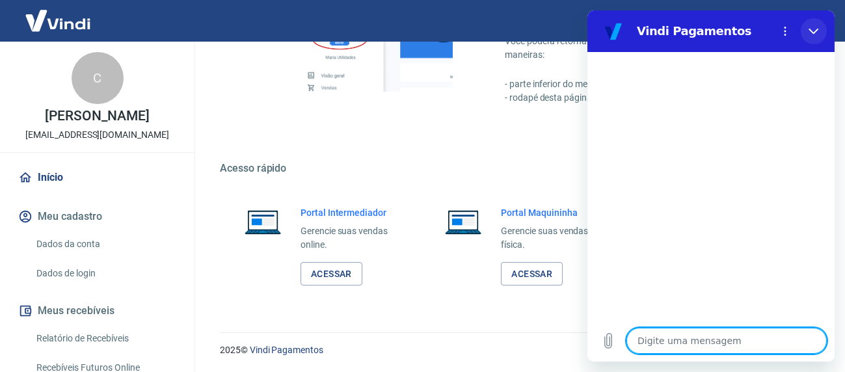
click at [811, 28] on icon "Fechar" at bounding box center [813, 31] width 10 height 10
type textarea "x"
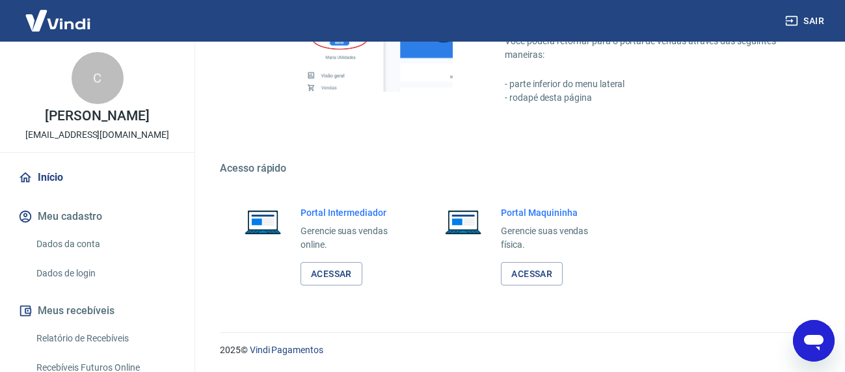
scroll to position [730, 0]
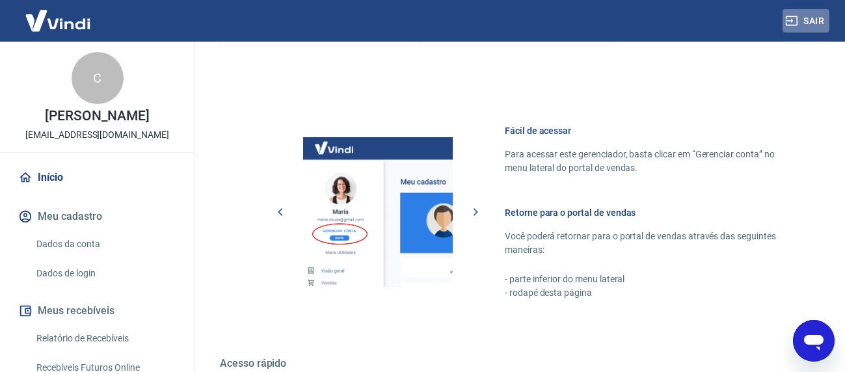
click at [796, 13] on button "Sair" at bounding box center [805, 21] width 47 height 24
